Goal: Check status: Check status

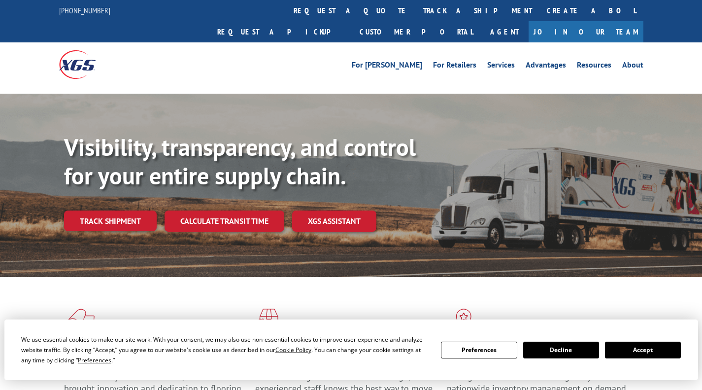
click at [115, 210] on link "Track shipment" at bounding box center [110, 220] width 93 height 21
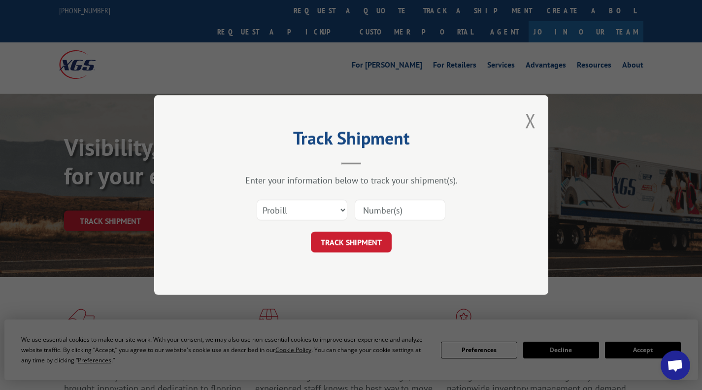
click at [410, 209] on input at bounding box center [400, 209] width 91 height 21
paste input "BG1023952325"
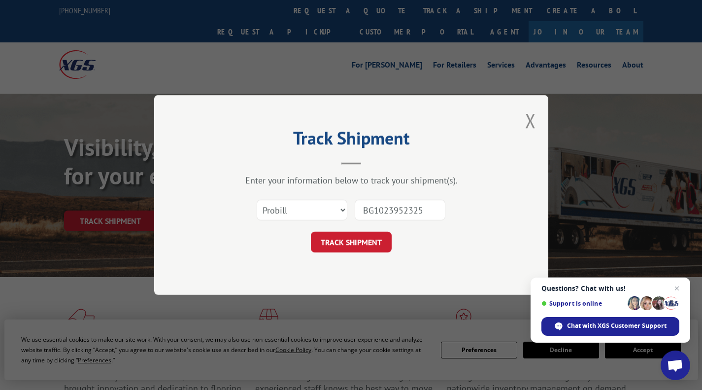
type input "BG1023952325"
click at [367, 241] on button "TRACK SHIPMENT" at bounding box center [351, 241] width 81 height 21
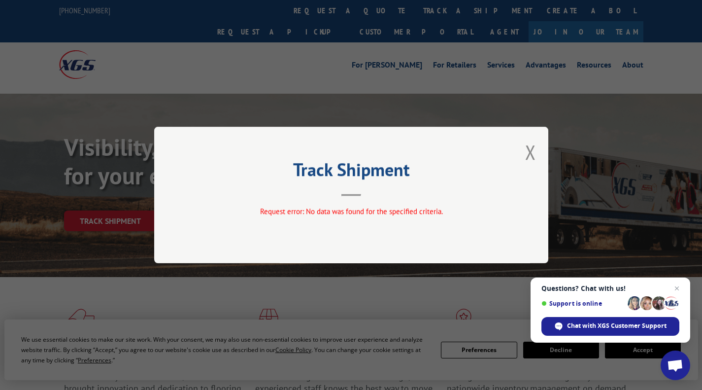
click at [530, 150] on button "Close modal" at bounding box center [530, 152] width 11 height 26
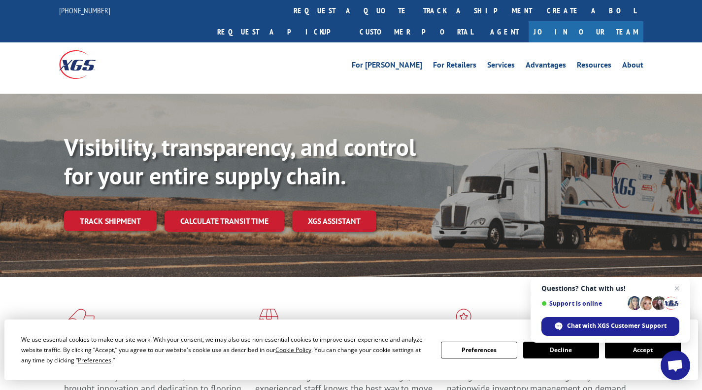
click at [104, 210] on link "Track shipment" at bounding box center [110, 220] width 93 height 21
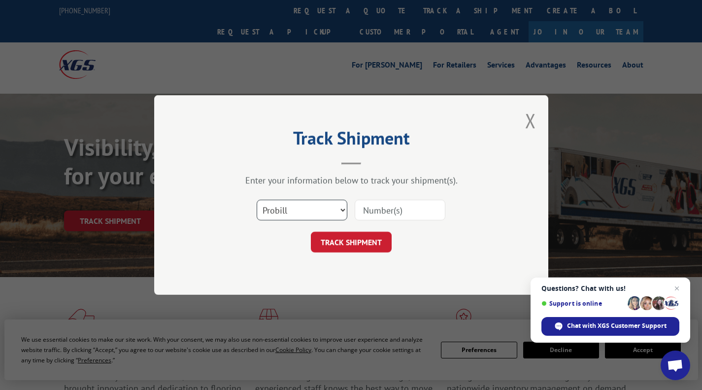
drag, startPoint x: 310, startPoint y: 207, endPoint x: 315, endPoint y: 209, distance: 5.6
click at [310, 207] on select "Select category... Probill BOL PO" at bounding box center [302, 209] width 91 height 21
select select "bol"
click at [257, 199] on select "Select category... Probill BOL PO" at bounding box center [302, 209] width 91 height 21
click at [397, 208] on input at bounding box center [400, 209] width 91 height 21
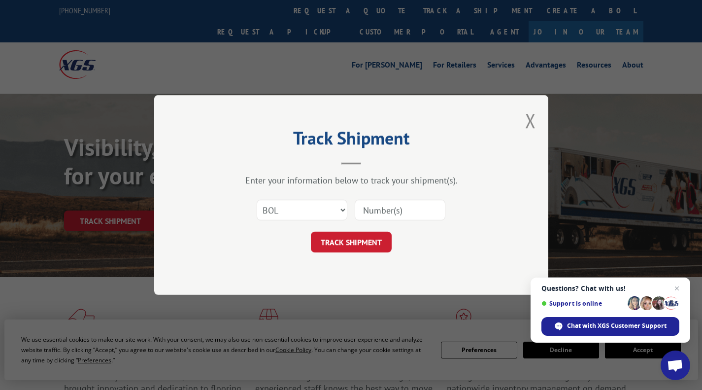
paste input "BG1023952325"
type input "BG1023952325"
click at [372, 241] on button "TRACK SHIPMENT" at bounding box center [351, 241] width 81 height 21
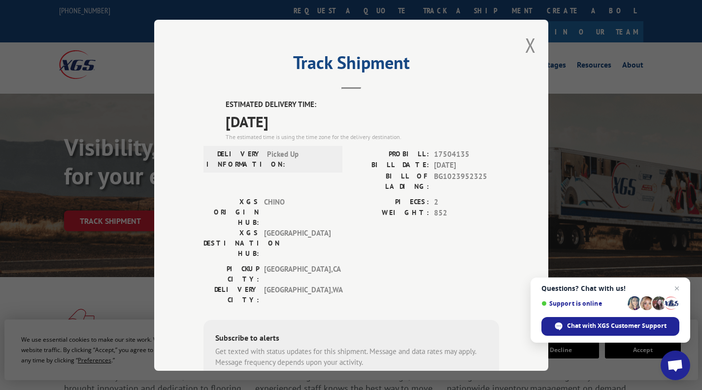
drag, startPoint x: 470, startPoint y: 219, endPoint x: 361, endPoint y: 290, distance: 129.9
drag, startPoint x: 361, startPoint y: 290, endPoint x: 568, endPoint y: 87, distance: 289.7
click at [566, 87] on div "Track Shipment ESTIMATED DELIVERY TIME: [DATE] The estimated time is using the …" at bounding box center [351, 195] width 702 height 390
